Goal: Task Accomplishment & Management: Use online tool/utility

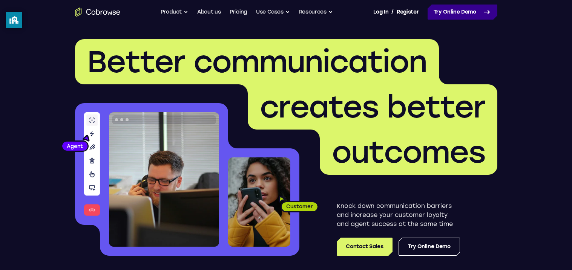
click at [483, 12] on icon at bounding box center [486, 12] width 9 height 9
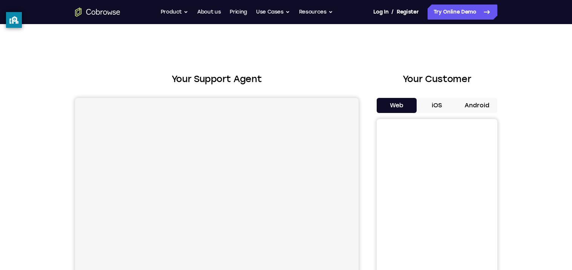
click at [473, 105] on button "Android" at bounding box center [477, 105] width 40 height 15
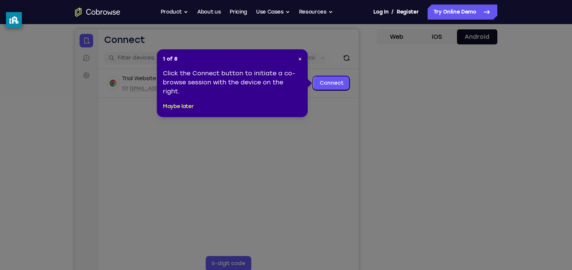
scroll to position [69, 0]
click at [330, 111] on icon at bounding box center [286, 135] width 572 height 270
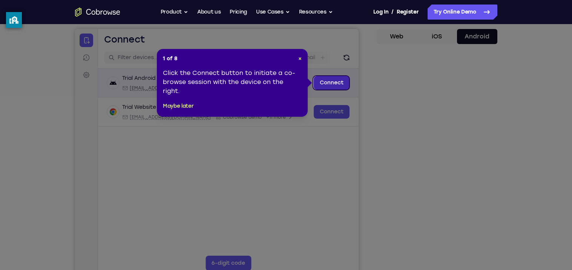
click at [336, 84] on link "Connect" at bounding box center [331, 83] width 36 height 14
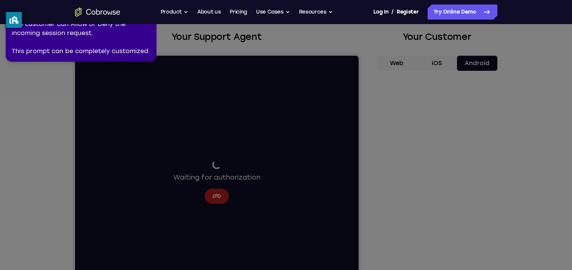
scroll to position [43, 0]
click at [214, 192] on icon at bounding box center [284, 133] width 575 height 273
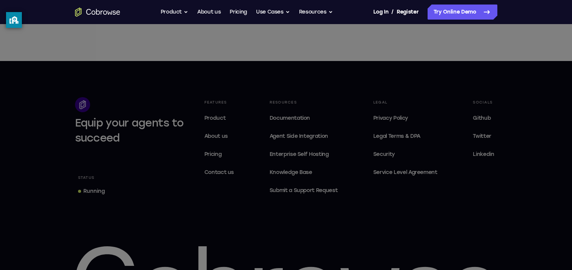
scroll to position [0, 0]
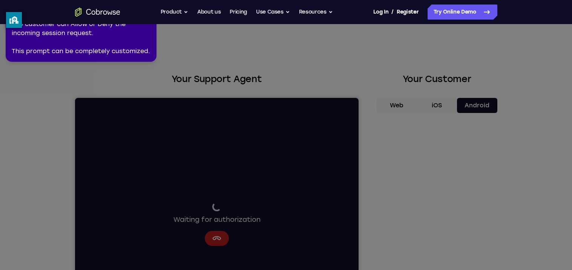
click at [442, 21] on nav "Go back Powerful, Flexible and Trustworthy. Avoid all extra friction for both A…" at bounding box center [286, 12] width 572 height 24
click at [445, 11] on link "Try Online Demo" at bounding box center [463, 12] width 70 height 15
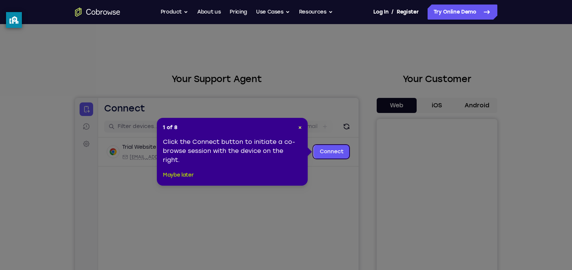
click at [173, 176] on button "Maybe later" at bounding box center [178, 175] width 31 height 9
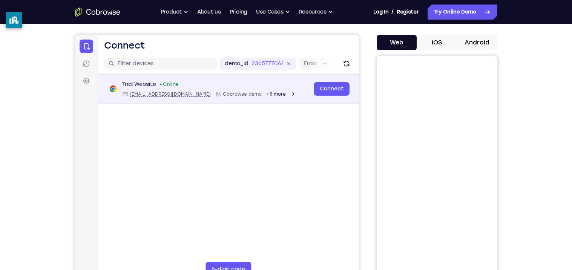
scroll to position [65, 0]
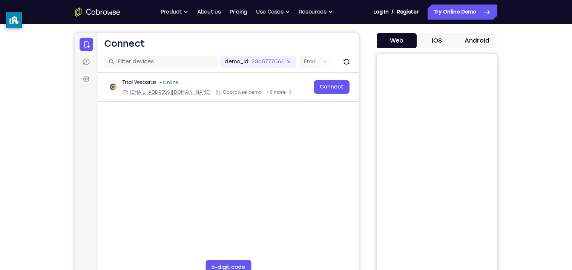
click at [454, 44] on button "iOS" at bounding box center [437, 40] width 40 height 15
click at [463, 41] on button "Android" at bounding box center [477, 40] width 40 height 15
click at [399, 43] on button "Web" at bounding box center [397, 40] width 40 height 15
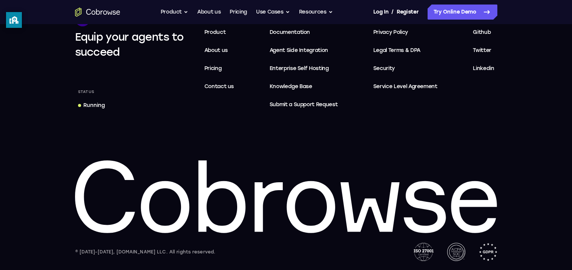
scroll to position [0, 0]
